Goal: Browse casually

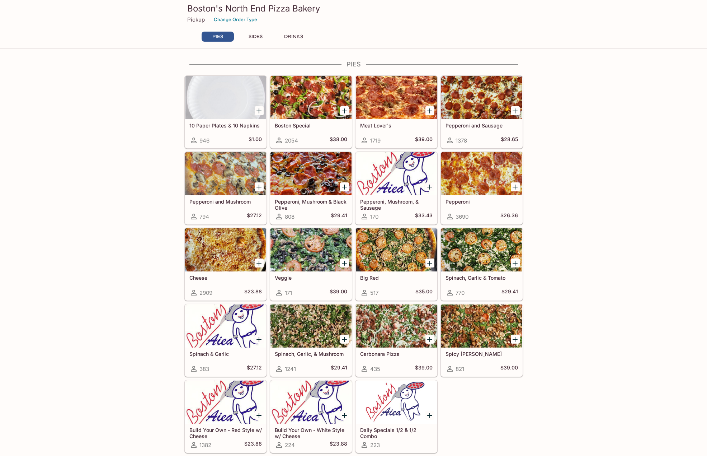
click at [300, 327] on div at bounding box center [310, 325] width 81 height 43
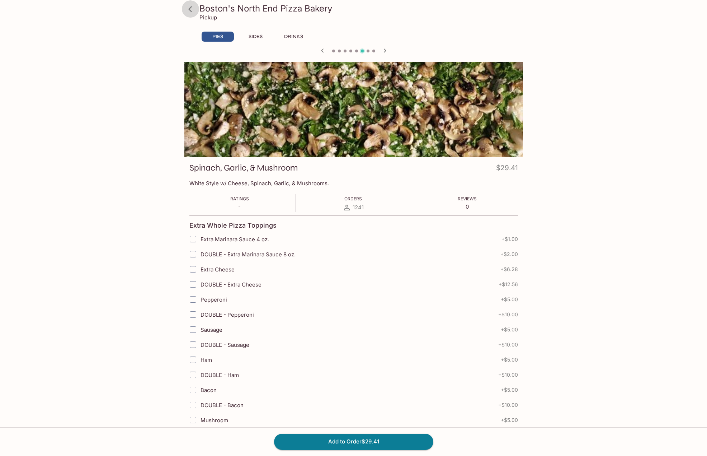
click at [193, 9] on icon at bounding box center [190, 9] width 13 height 13
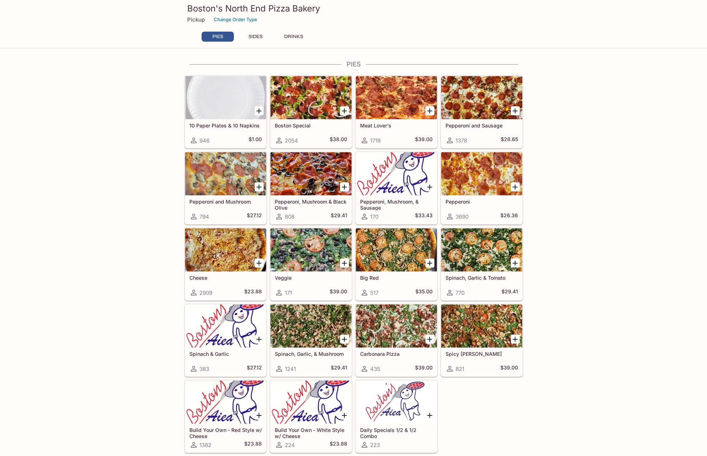
click at [259, 34] on button "SIDES" at bounding box center [256, 37] width 32 height 10
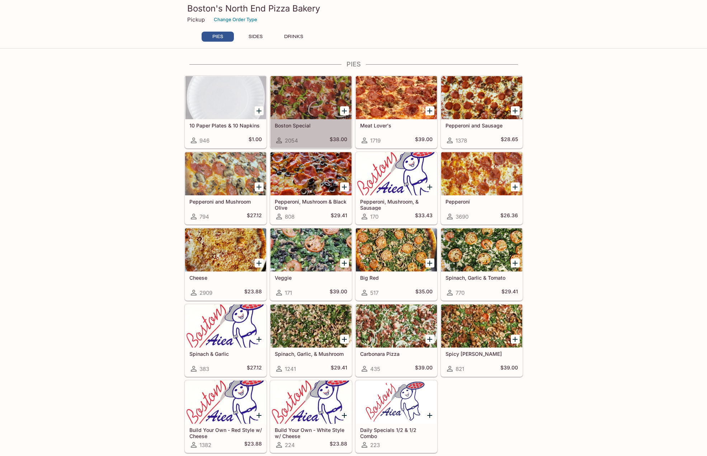
click at [309, 96] on div at bounding box center [310, 97] width 81 height 43
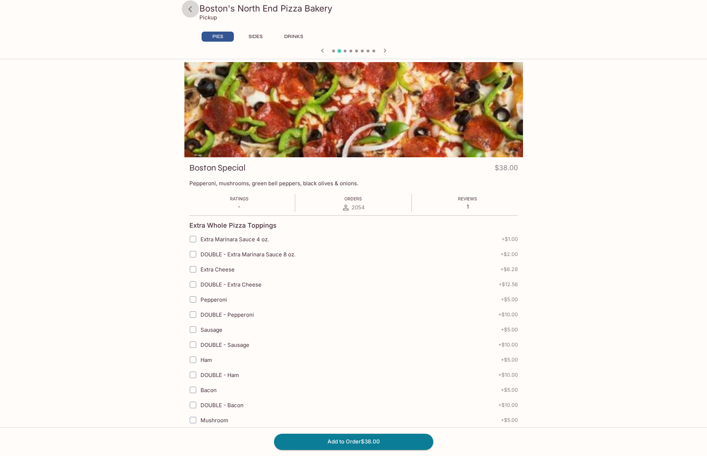
click at [192, 7] on icon at bounding box center [190, 9] width 13 height 13
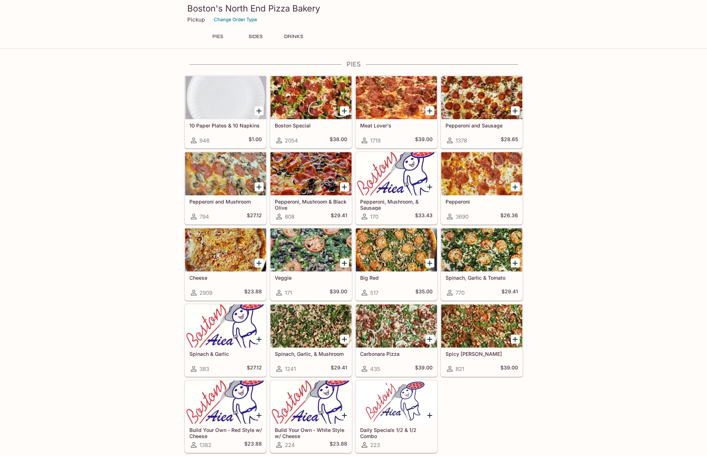
click at [391, 259] on div at bounding box center [396, 249] width 81 height 43
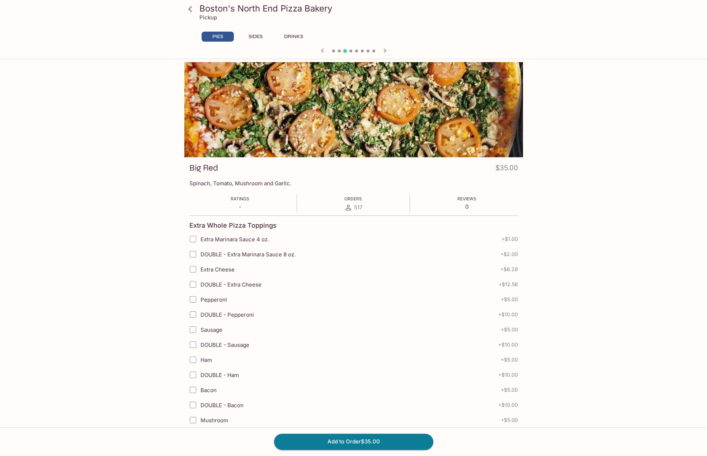
click at [193, 12] on icon at bounding box center [190, 9] width 13 height 13
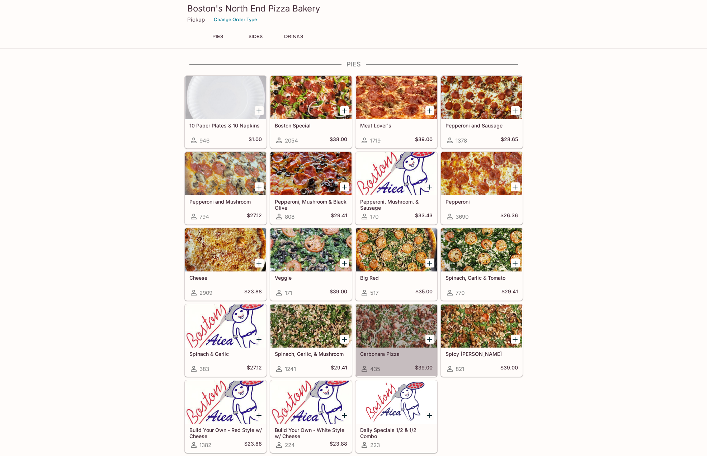
click at [378, 331] on div at bounding box center [396, 325] width 81 height 43
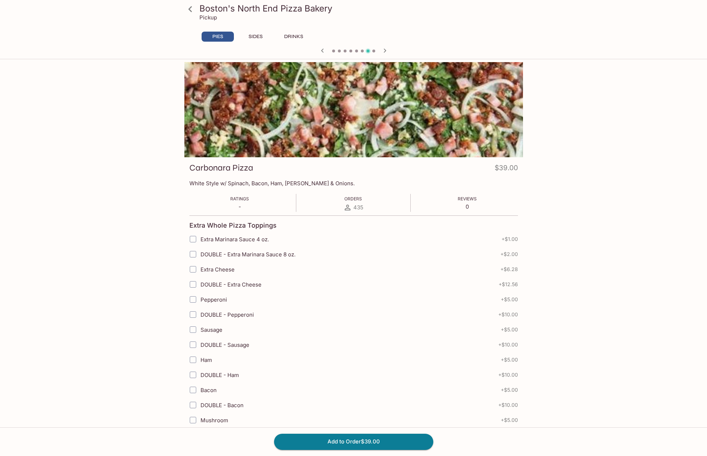
click at [190, 14] on icon at bounding box center [190, 9] width 13 height 13
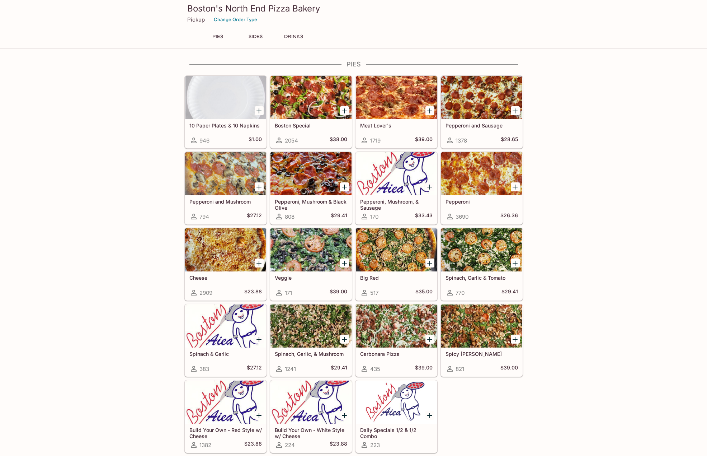
click at [468, 322] on div at bounding box center [481, 325] width 81 height 43
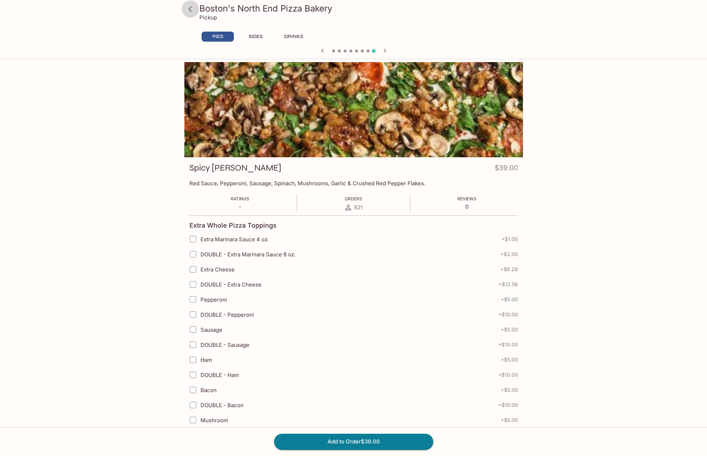
click at [193, 6] on icon at bounding box center [190, 9] width 13 height 13
